Goal: Task Accomplishment & Management: Use online tool/utility

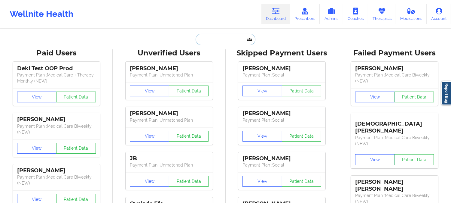
click at [224, 41] on input "text" at bounding box center [226, 39] width 60 height 11
paste input "[PERSON_NAME]"
type input "[PERSON_NAME]"
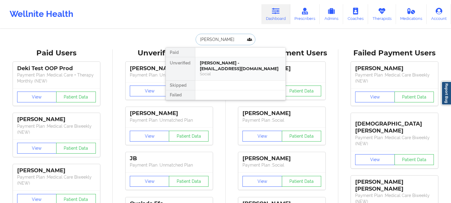
click at [231, 72] on div "Social" at bounding box center [240, 73] width 81 height 5
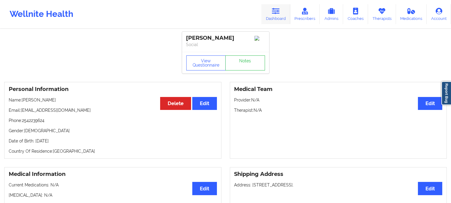
click at [273, 8] on icon at bounding box center [276, 11] width 8 height 7
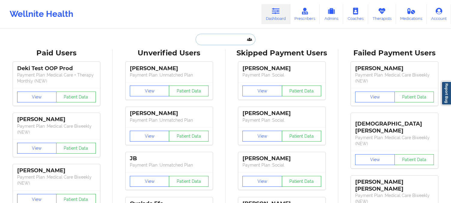
click at [221, 37] on input "text" at bounding box center [226, 39] width 60 height 11
paste input "[PERSON_NAME]"
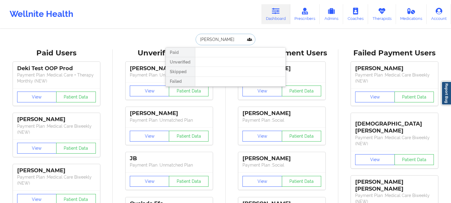
paste input "[EMAIL_ADDRESS][DOMAIN_NAME]"
type input "[EMAIL_ADDRESS][DOMAIN_NAME]"
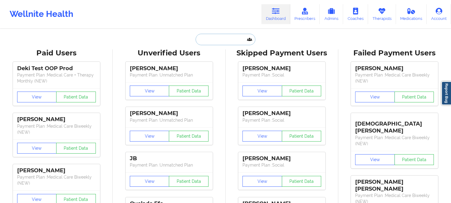
paste input "[PERSON_NAME]"
type input "[PERSON_NAME]"
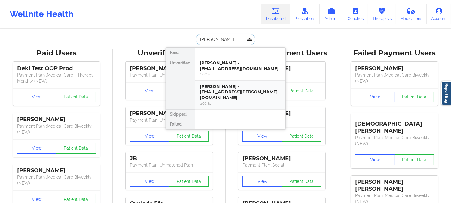
click at [236, 89] on div "[PERSON_NAME] - [EMAIL_ADDRESS][PERSON_NAME][DOMAIN_NAME]" at bounding box center [240, 92] width 81 height 17
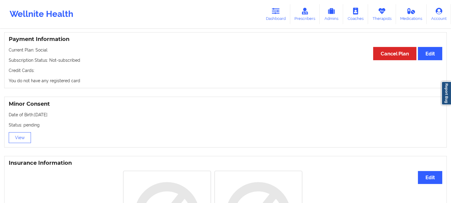
scroll to position [334, 0]
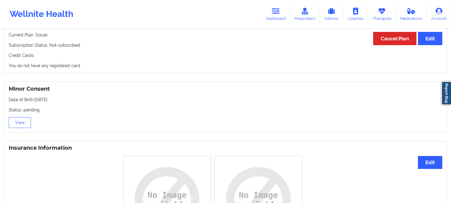
drag, startPoint x: 105, startPoint y: 128, endPoint x: 106, endPoint y: 61, distance: 67.4
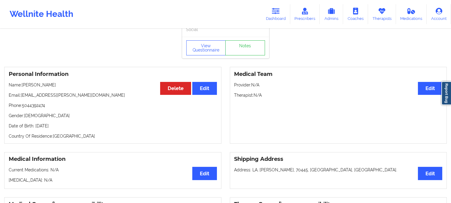
scroll to position [0, 0]
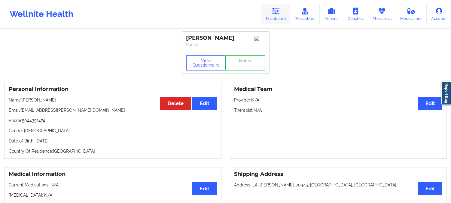
click at [280, 13] on icon at bounding box center [276, 11] width 8 height 7
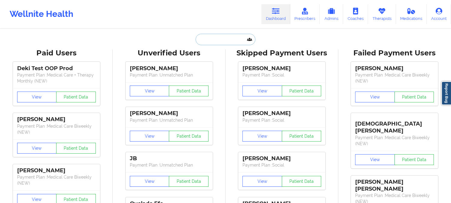
click at [234, 41] on input "text" at bounding box center [226, 39] width 60 height 11
paste input "[PERSON_NAME]"
type input "[PERSON_NAME]"
click at [146, 28] on div "Wellnite Health Dashboard Prescribers Admins Coaches Therapists Medications Acc…" at bounding box center [225, 14] width 451 height 28
click at [226, 35] on input "text" at bounding box center [226, 39] width 60 height 11
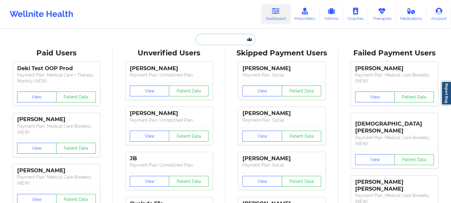
paste input "[EMAIL_ADDRESS][DOMAIN_NAME]"
type input "[EMAIL_ADDRESS][DOMAIN_NAME]"
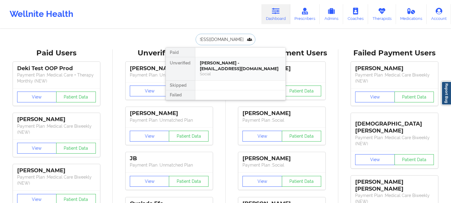
click at [242, 66] on div "[PERSON_NAME] - [EMAIL_ADDRESS][DOMAIN_NAME]" at bounding box center [240, 65] width 81 height 11
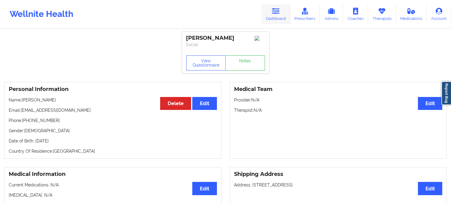
click at [276, 11] on icon at bounding box center [276, 11] width 8 height 7
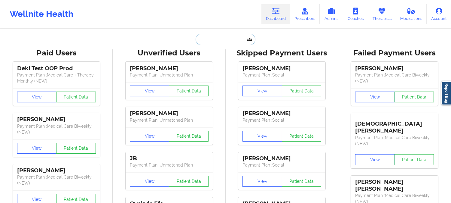
click at [230, 39] on input "text" at bounding box center [226, 39] width 60 height 11
paste input "[EMAIL_ADDRESS][DOMAIN_NAME]"
type input "[EMAIL_ADDRESS][DOMAIN_NAME]"
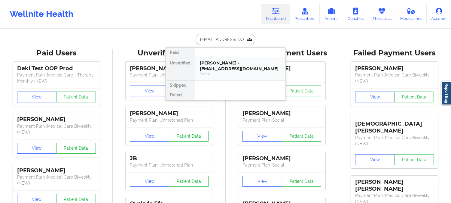
click at [224, 64] on div "[PERSON_NAME] - [EMAIL_ADDRESS][DOMAIN_NAME]" at bounding box center [240, 65] width 81 height 11
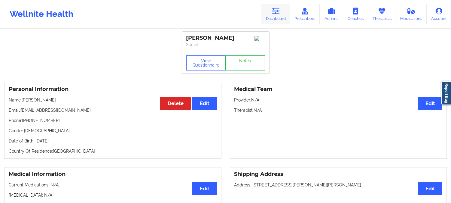
click at [276, 5] on link "Dashboard" at bounding box center [276, 14] width 29 height 20
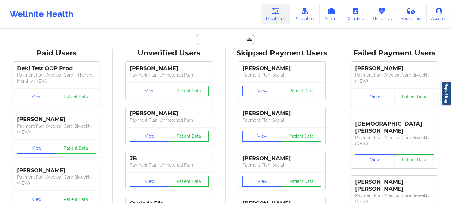
click at [222, 37] on input "text" at bounding box center [226, 39] width 60 height 11
paste input "[EMAIL_ADDRESS][PERSON_NAME][DOMAIN_NAME]"
type input "[EMAIL_ADDRESS][PERSON_NAME][DOMAIN_NAME]"
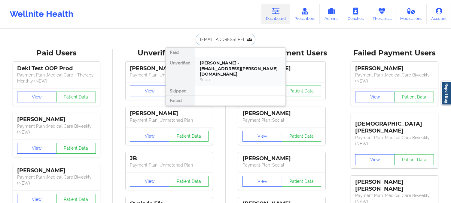
click at [232, 68] on div "[PERSON_NAME] - [EMAIL_ADDRESS][PERSON_NAME][DOMAIN_NAME]" at bounding box center [240, 68] width 81 height 17
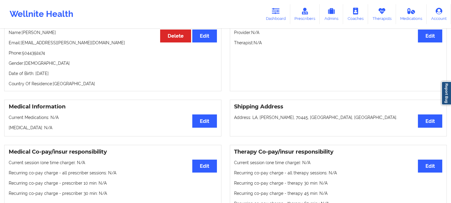
scroll to position [33, 0]
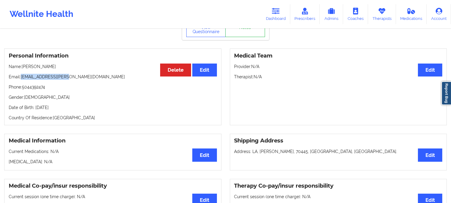
drag, startPoint x: 69, startPoint y: 79, endPoint x: 21, endPoint y: 78, distance: 47.2
click at [21, 78] on p "Email: [EMAIL_ADDRESS][PERSON_NAME][DOMAIN_NAME]" at bounding box center [113, 77] width 208 height 6
copy p "[EMAIL_ADDRESS][PERSON_NAME][DOMAIN_NAME]"
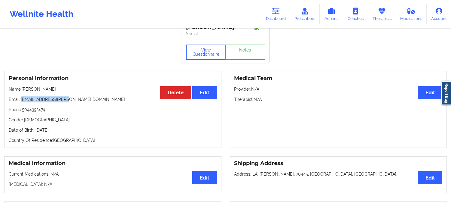
scroll to position [0, 0]
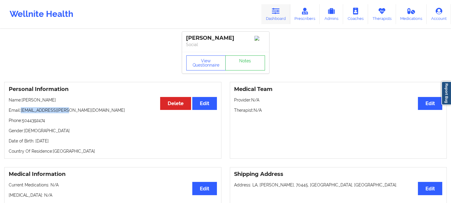
click at [277, 8] on icon at bounding box center [276, 11] width 8 height 7
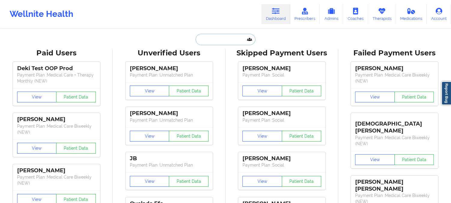
click at [232, 36] on input "text" at bounding box center [226, 39] width 60 height 11
paste input "[EMAIL_ADDRESS][PERSON_NAME][DOMAIN_NAME]"
type input "[EMAIL_ADDRESS][PERSON_NAME][DOMAIN_NAME]"
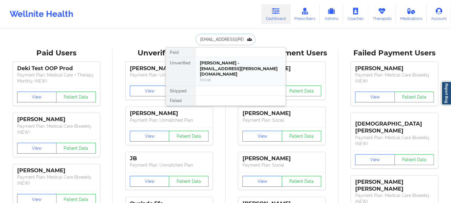
click at [229, 70] on div "[PERSON_NAME] - [EMAIL_ADDRESS][PERSON_NAME][DOMAIN_NAME]" at bounding box center [240, 68] width 81 height 17
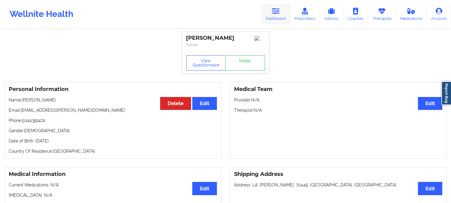
click at [284, 8] on link "Dashboard" at bounding box center [276, 14] width 29 height 20
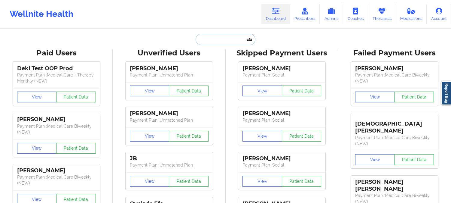
click at [227, 37] on input "text" at bounding box center [226, 39] width 60 height 11
paste input "[EMAIL_ADDRESS][DOMAIN_NAME]"
type input "[EMAIL_ADDRESS][DOMAIN_NAME]"
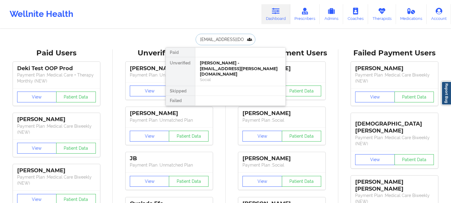
scroll to position [0, 26]
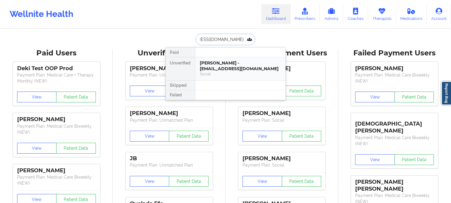
click at [232, 71] on div "[PERSON_NAME] - [EMAIL_ADDRESS][DOMAIN_NAME]" at bounding box center [240, 65] width 81 height 11
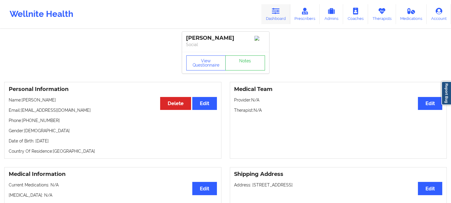
click at [279, 15] on link "Dashboard" at bounding box center [276, 14] width 29 height 20
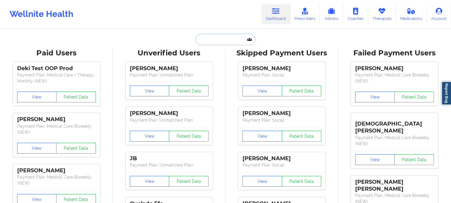
click at [232, 35] on input "text" at bounding box center [226, 39] width 60 height 11
paste input "[EMAIL_ADDRESS][DOMAIN_NAME]"
type input "[EMAIL_ADDRESS][DOMAIN_NAME]"
paste input "[PERSON_NAME]"
type input "[PERSON_NAME]"
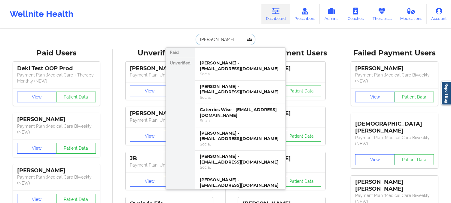
type input "[PERSON_NAME]"
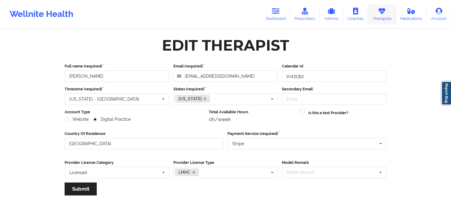
click at [381, 16] on link "Therapists" at bounding box center [382, 14] width 28 height 20
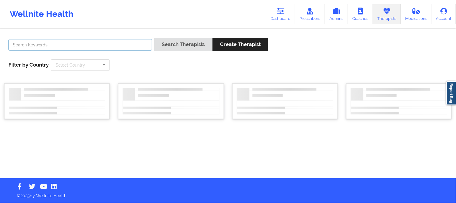
click at [128, 46] on input "text" at bounding box center [80, 44] width 144 height 11
paste input "Joseph Follette"
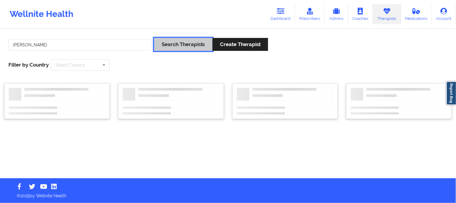
click at [174, 48] on button "Search Therapists" at bounding box center [183, 44] width 58 height 13
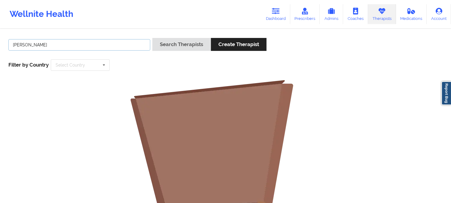
click at [84, 49] on input "Joseph Follette" at bounding box center [79, 44] width 142 height 11
click at [152, 38] on button "Search Therapists" at bounding box center [181, 44] width 58 height 13
click at [84, 49] on input "Joseph Fol" at bounding box center [79, 44] width 142 height 11
click at [152, 38] on button "Search Therapists" at bounding box center [181, 44] width 58 height 13
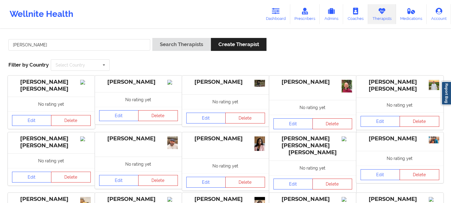
click at [198, 69] on div "Joseph Search Therapists Create Therapist Filter by Country Select Country Aust…" at bounding box center [225, 54] width 443 height 41
click at [104, 41] on input "Joseph" at bounding box center [79, 44] width 142 height 11
paste input "Follette"
type input "Follette"
click at [152, 38] on button "Search Therapists" at bounding box center [181, 44] width 58 height 13
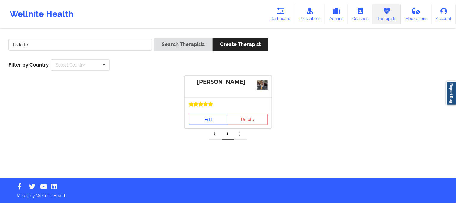
click at [208, 122] on link "Edit" at bounding box center [209, 119] width 40 height 11
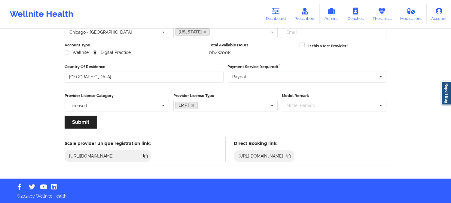
scroll to position [67, 0]
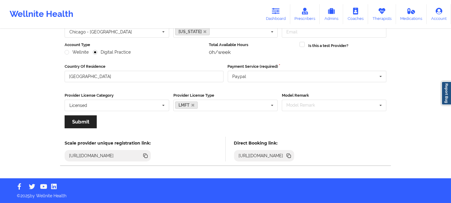
click at [291, 155] on icon at bounding box center [289, 156] width 3 height 3
click at [383, 13] on icon at bounding box center [382, 11] width 8 height 7
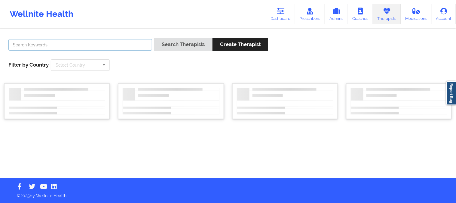
click at [127, 47] on input "text" at bounding box center [80, 44] width 144 height 11
paste input "Manoj Kumar Sharma"
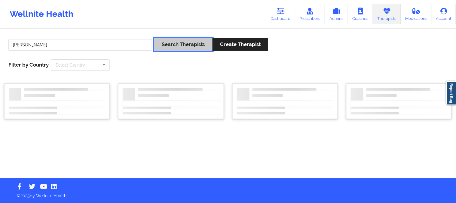
click at [168, 43] on button "Search Therapists" at bounding box center [183, 44] width 58 height 13
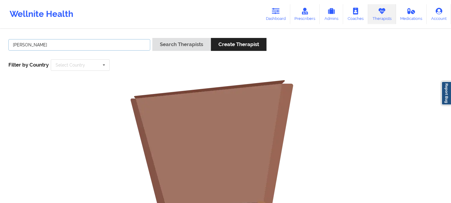
click at [88, 44] on input "Manoj Kumar Sharma" at bounding box center [79, 44] width 142 height 11
type input "Manoj"
click at [152, 38] on button "Search Therapists" at bounding box center [181, 44] width 58 height 13
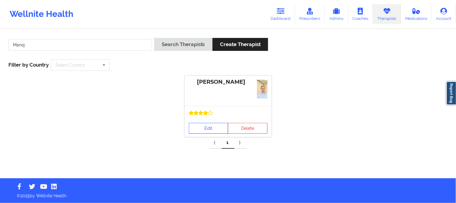
click at [206, 126] on link "Edit" at bounding box center [209, 128] width 40 height 11
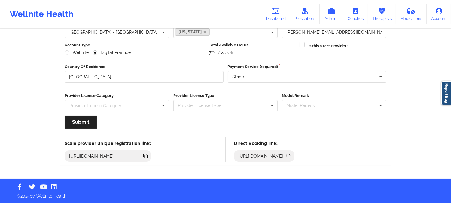
scroll to position [67, 0]
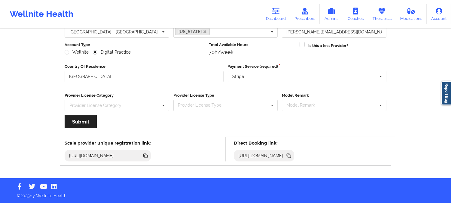
click at [291, 155] on icon at bounding box center [289, 156] width 3 height 3
click at [387, 10] on link "Therapists" at bounding box center [382, 14] width 28 height 20
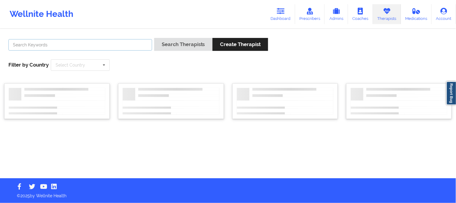
click at [133, 45] on input "text" at bounding box center [80, 44] width 144 height 11
paste input "Keith Crownover"
type input "Keith Crownover"
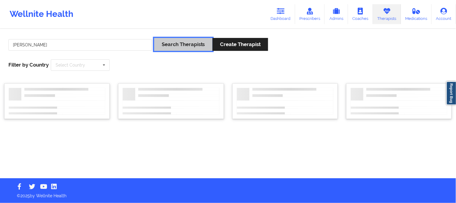
click at [169, 41] on button "Search Therapists" at bounding box center [183, 44] width 58 height 13
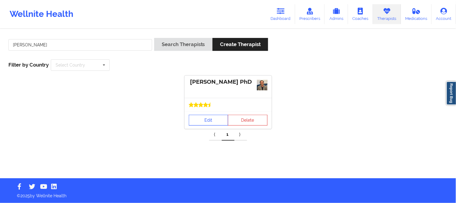
click at [217, 122] on link "Edit" at bounding box center [209, 120] width 40 height 11
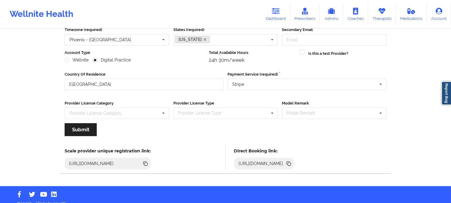
scroll to position [67, 0]
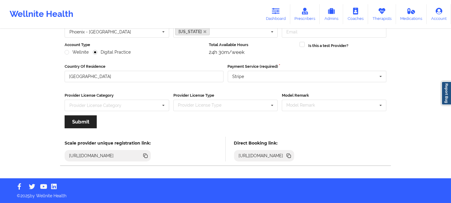
click at [292, 153] on icon at bounding box center [289, 155] width 7 height 7
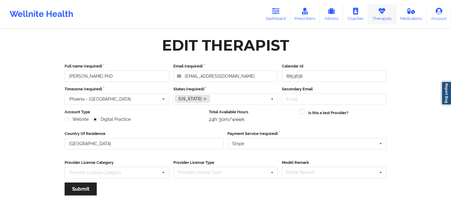
click at [380, 13] on icon at bounding box center [382, 11] width 8 height 7
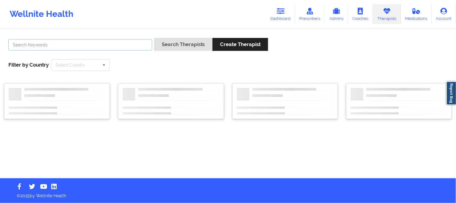
click at [116, 48] on input "text" at bounding box center [80, 44] width 144 height 11
paste input "Quisha Castro"
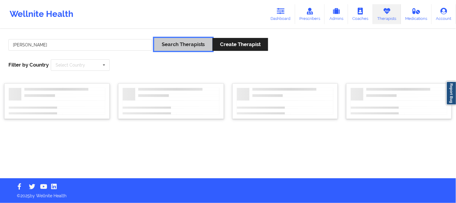
click at [175, 41] on button "Search Therapists" at bounding box center [183, 44] width 58 height 13
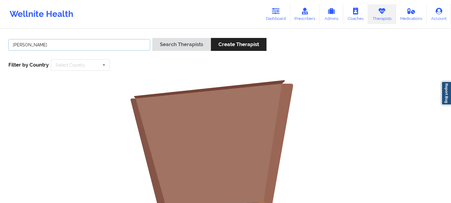
click at [127, 45] on input "Quisha Castro" at bounding box center [79, 44] width 142 height 11
type input "Quisha"
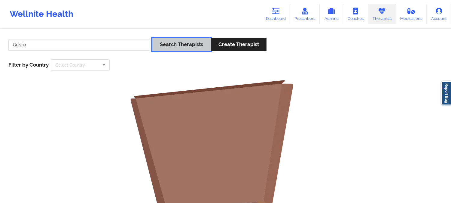
click at [182, 40] on button "Search Therapists" at bounding box center [181, 44] width 58 height 13
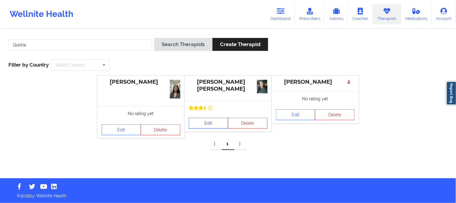
click at [215, 122] on link "Edit" at bounding box center [209, 123] width 40 height 11
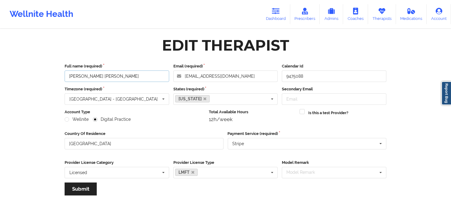
click at [134, 74] on input "Quisha Monique Castro" at bounding box center [117, 75] width 105 height 11
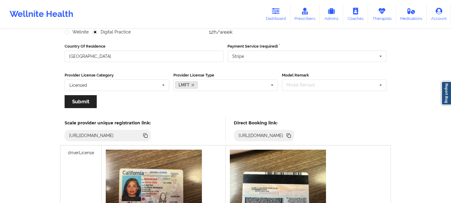
scroll to position [134, 0]
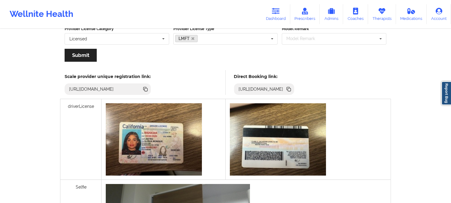
click at [291, 88] on icon at bounding box center [289, 89] width 3 height 3
